Goal: Information Seeking & Learning: Learn about a topic

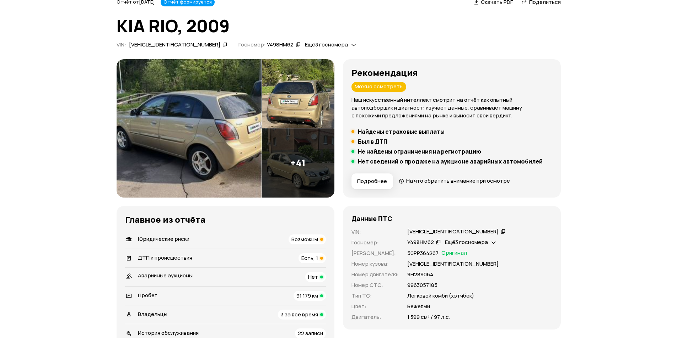
scroll to position [36, 0]
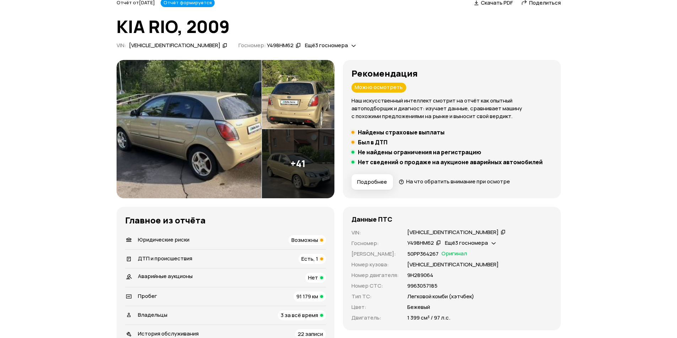
click at [210, 136] on img at bounding box center [188, 129] width 145 height 139
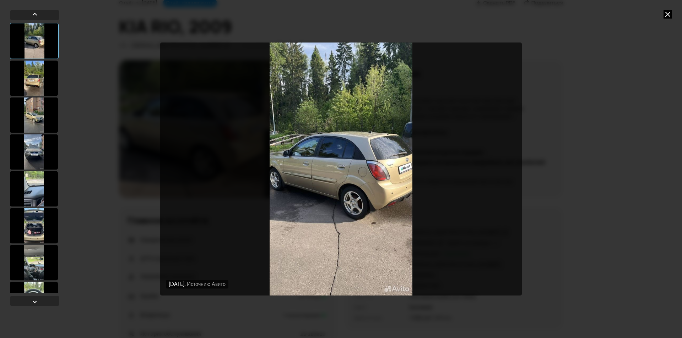
click at [33, 79] on div at bounding box center [34, 78] width 48 height 36
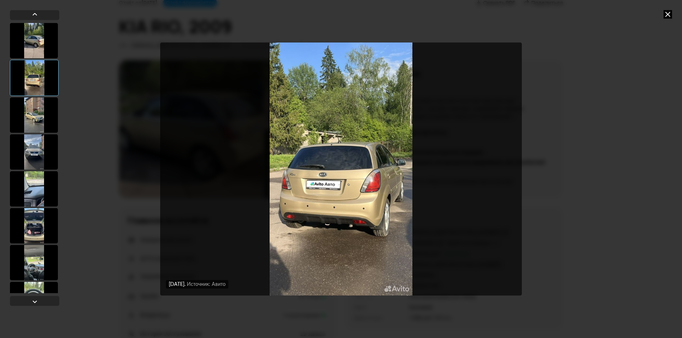
click at [37, 103] on div at bounding box center [34, 115] width 48 height 36
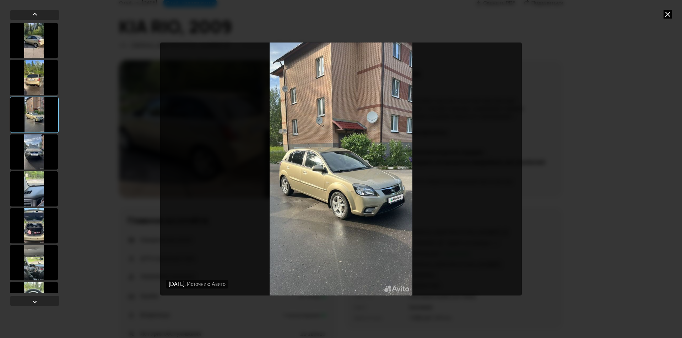
click at [42, 126] on div at bounding box center [34, 115] width 49 height 36
click at [41, 148] on div at bounding box center [34, 152] width 48 height 36
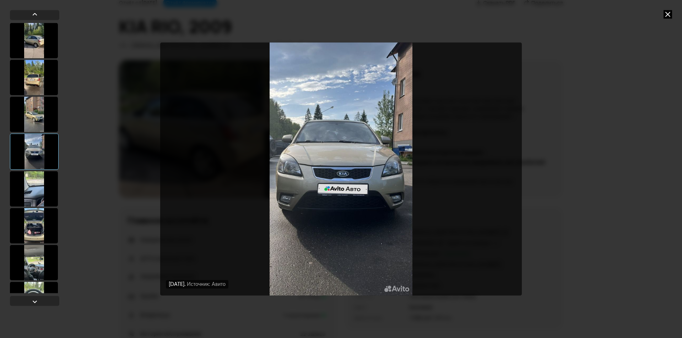
click at [37, 184] on div at bounding box center [34, 189] width 48 height 36
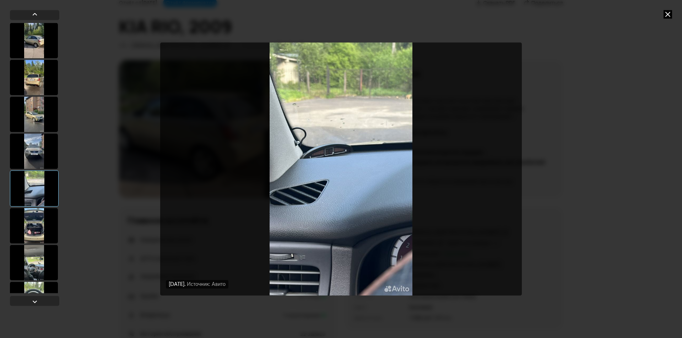
click at [38, 209] on div at bounding box center [34, 226] width 48 height 36
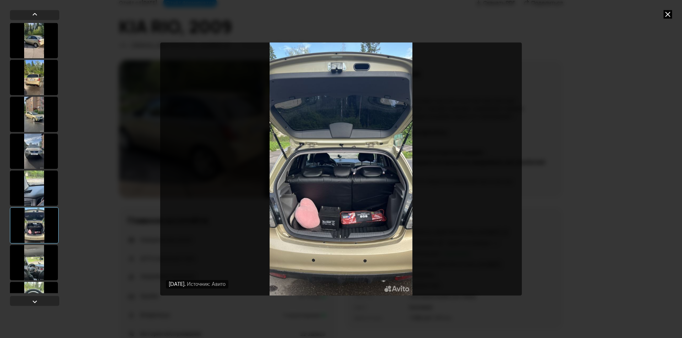
click at [577, 76] on div "[DATE] Источник: Авито [DATE] Источник: Авито [DATE] Источник: Авито [DATE] Ист…" at bounding box center [341, 169] width 682 height 338
click at [666, 15] on icon at bounding box center [667, 14] width 9 height 9
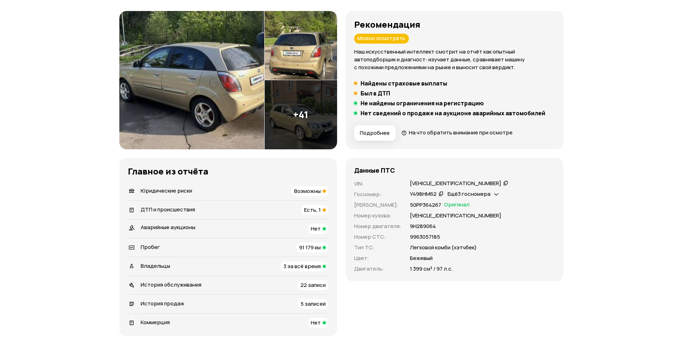
scroll to position [71, 0]
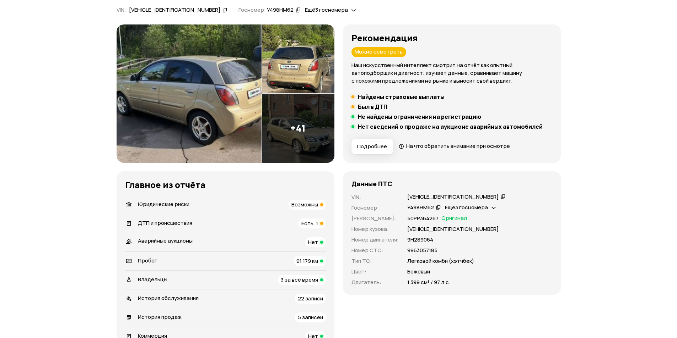
click at [293, 126] on img at bounding box center [298, 128] width 72 height 69
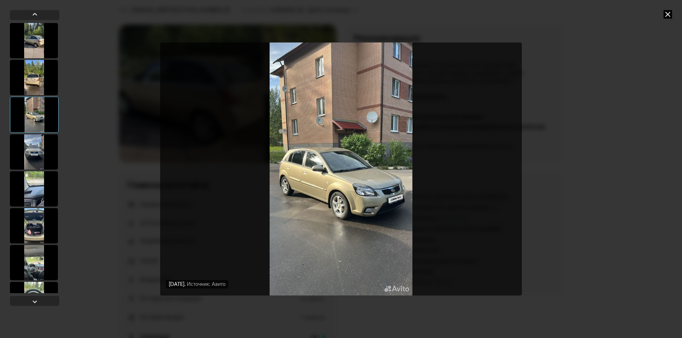
click at [26, 158] on div at bounding box center [34, 152] width 48 height 36
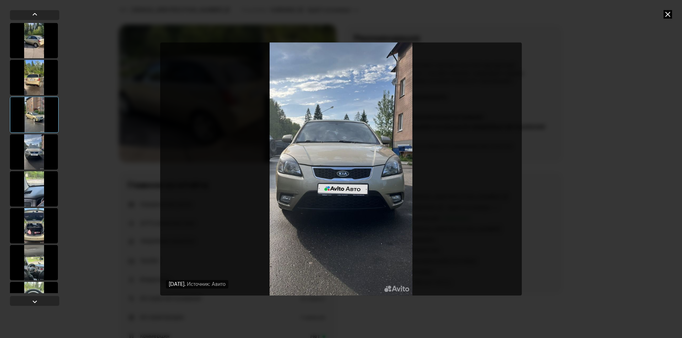
click at [34, 181] on div at bounding box center [34, 189] width 48 height 36
click at [38, 194] on div at bounding box center [34, 189] width 48 height 36
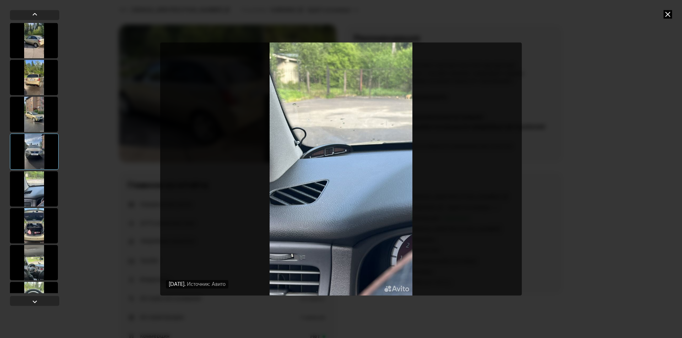
click at [41, 223] on div at bounding box center [34, 226] width 48 height 36
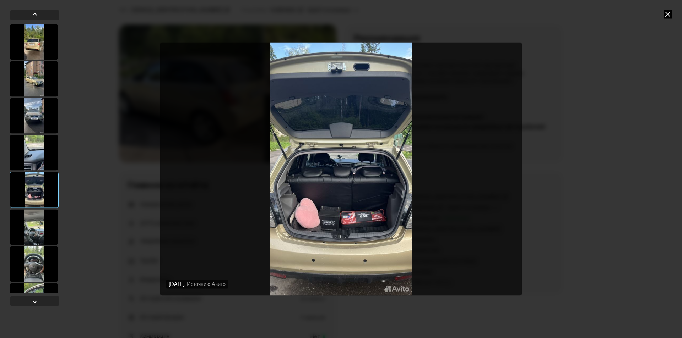
click at [41, 215] on div at bounding box center [34, 228] width 48 height 36
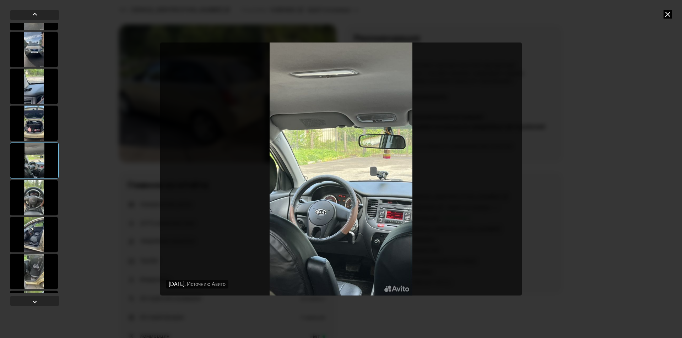
scroll to position [107, 0]
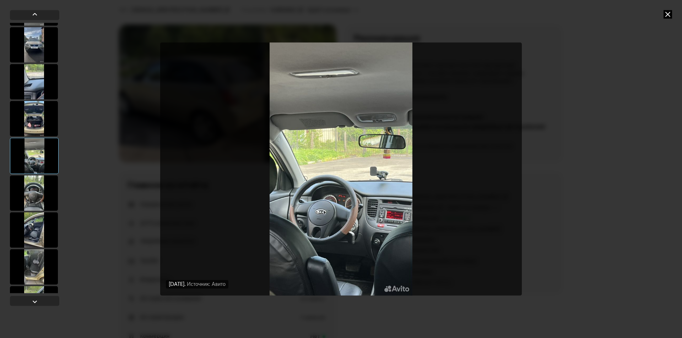
click at [41, 203] on div at bounding box center [34, 193] width 48 height 36
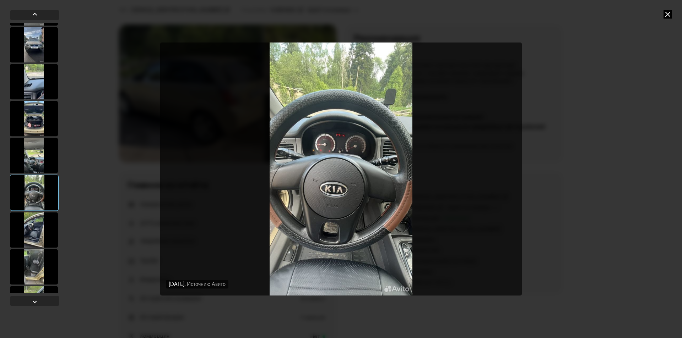
click at [36, 226] on div at bounding box center [34, 230] width 48 height 36
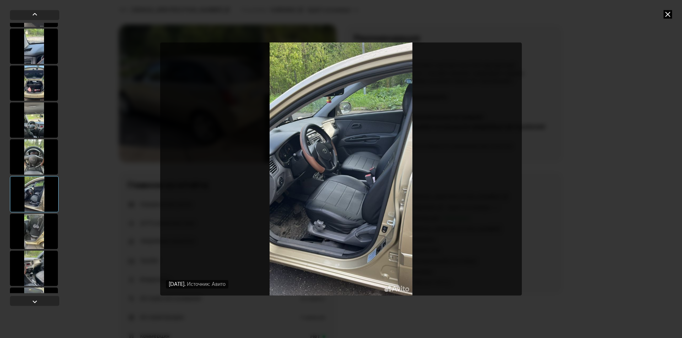
scroll to position [178, 0]
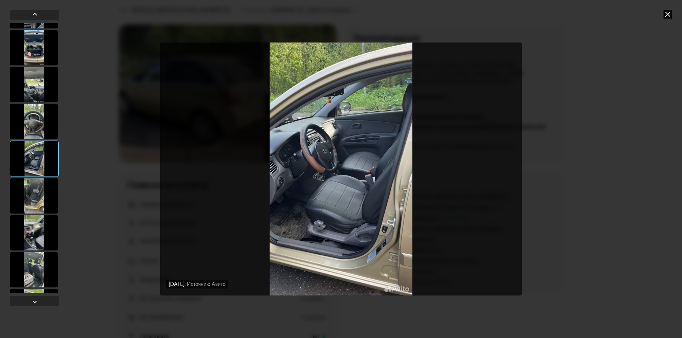
click at [33, 209] on div at bounding box center [34, 196] width 48 height 36
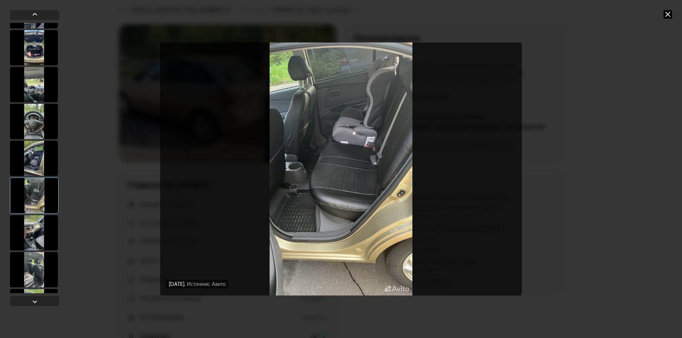
click at [32, 224] on div at bounding box center [34, 233] width 48 height 36
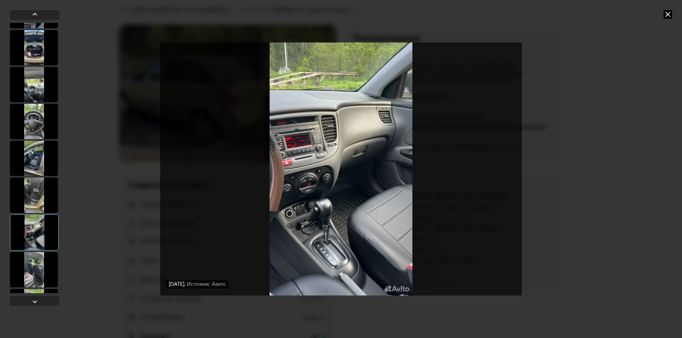
click at [31, 249] on div at bounding box center [34, 233] width 49 height 36
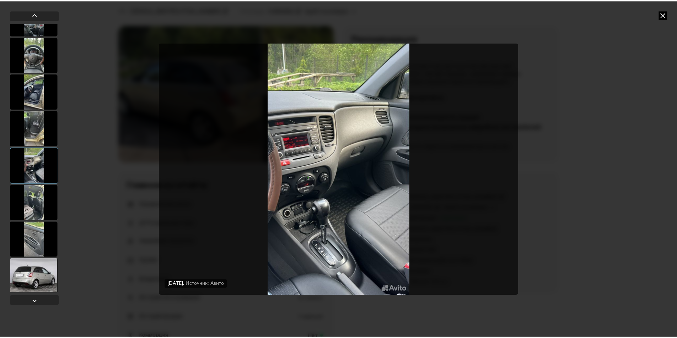
scroll to position [249, 0]
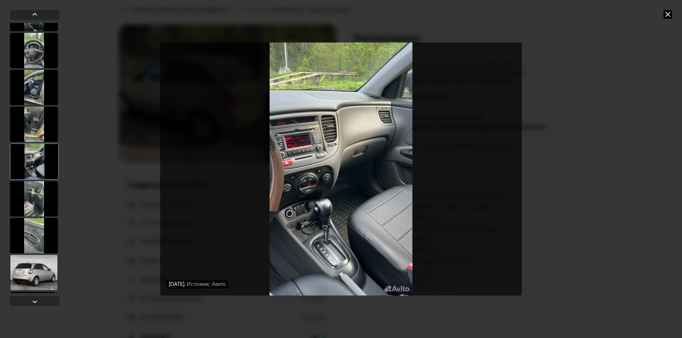
click at [38, 210] on div at bounding box center [34, 199] width 48 height 36
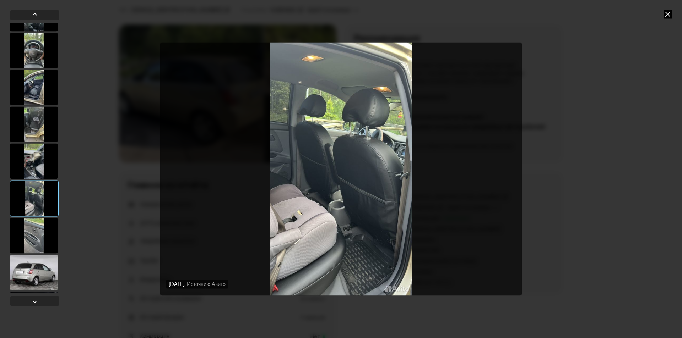
click at [39, 260] on div at bounding box center [34, 273] width 48 height 36
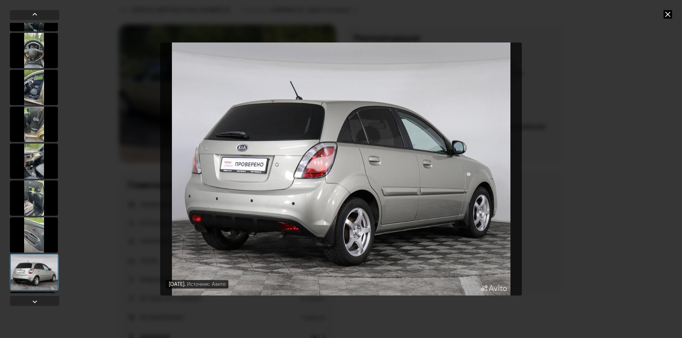
click at [670, 13] on icon at bounding box center [667, 14] width 9 height 9
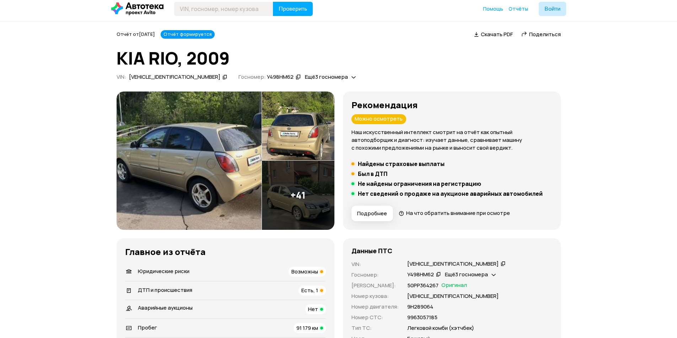
scroll to position [0, 0]
